Goal: Answer question/provide support

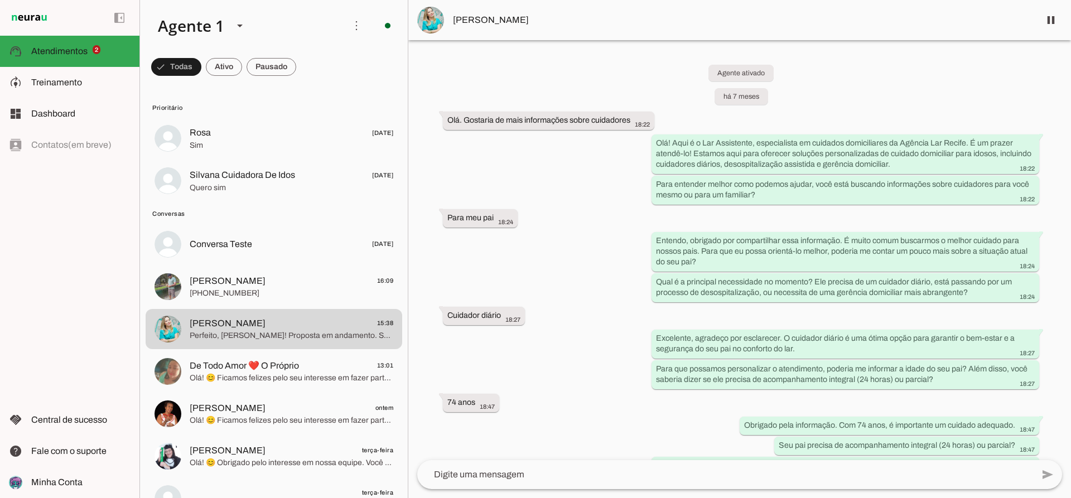
scroll to position [1727, 0]
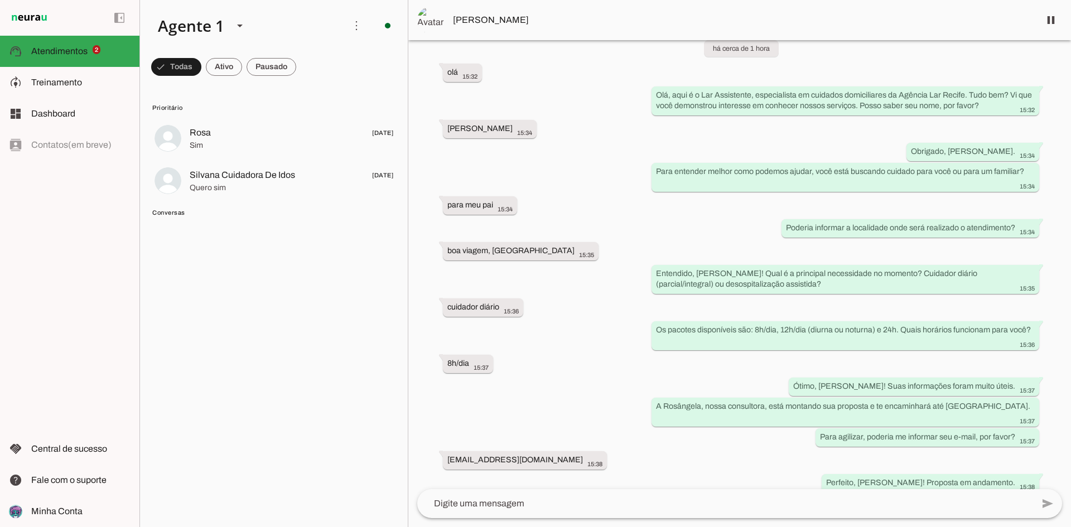
scroll to position [56, 0]
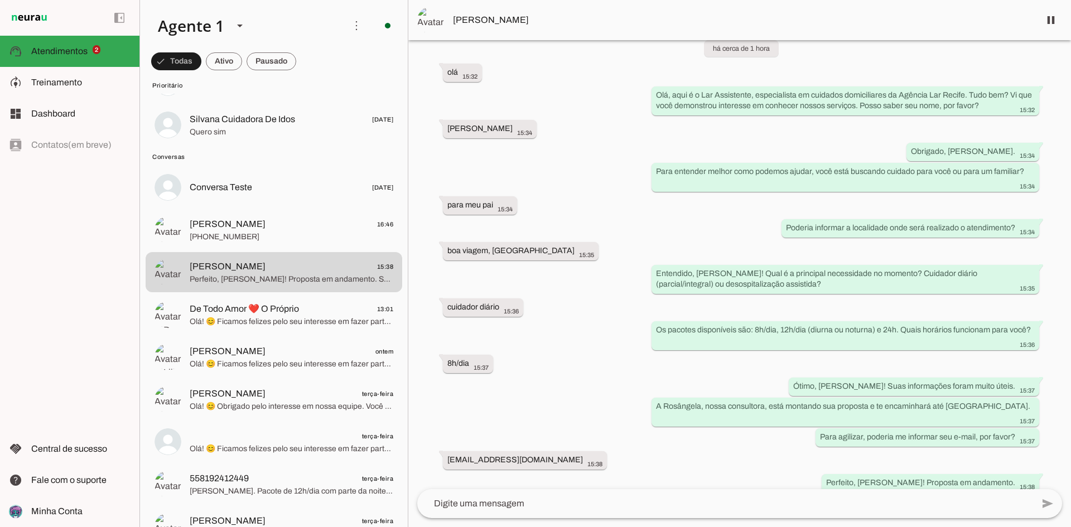
click at [503, 17] on span "[PERSON_NAME]" at bounding box center [742, 19] width 578 height 13
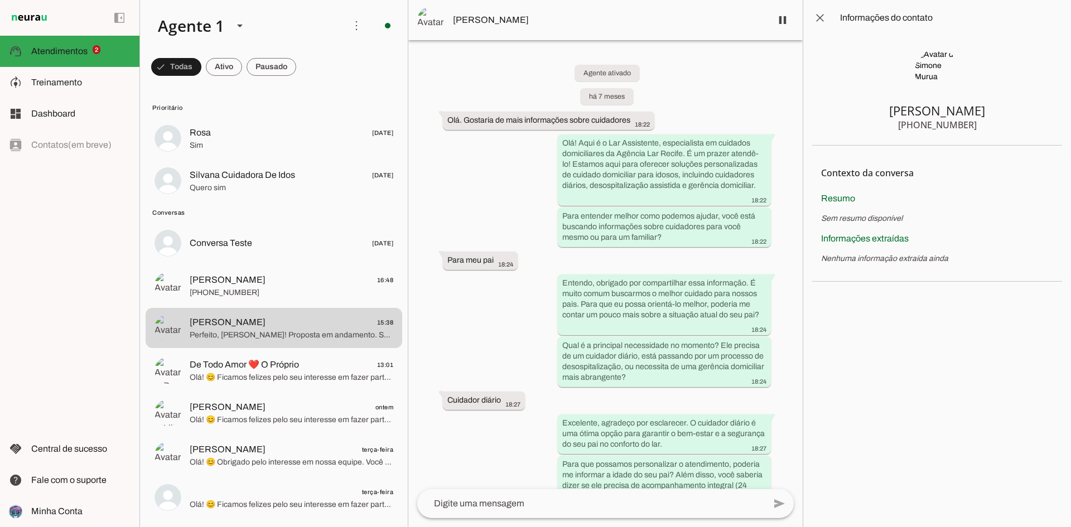
drag, startPoint x: 308, startPoint y: 319, endPoint x: 538, endPoint y: 351, distance: 232.5
click at [538, 351] on div "Agente ativado há 7 meses Olá. Gostaria de mais informações sobre cuidadores 18…" at bounding box center [605, 264] width 394 height 449
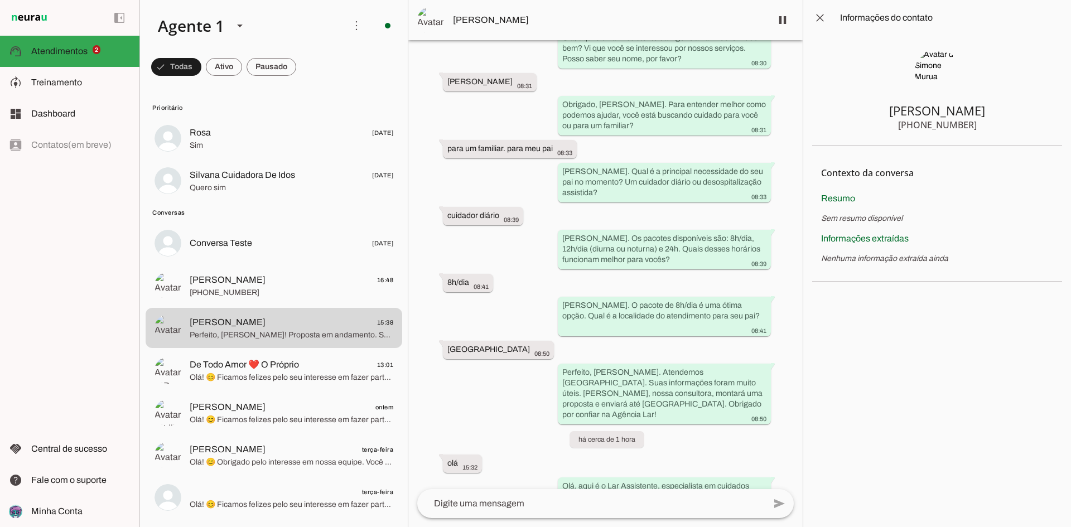
scroll to position [2017, 0]
